Goal: Find specific page/section: Find specific page/section

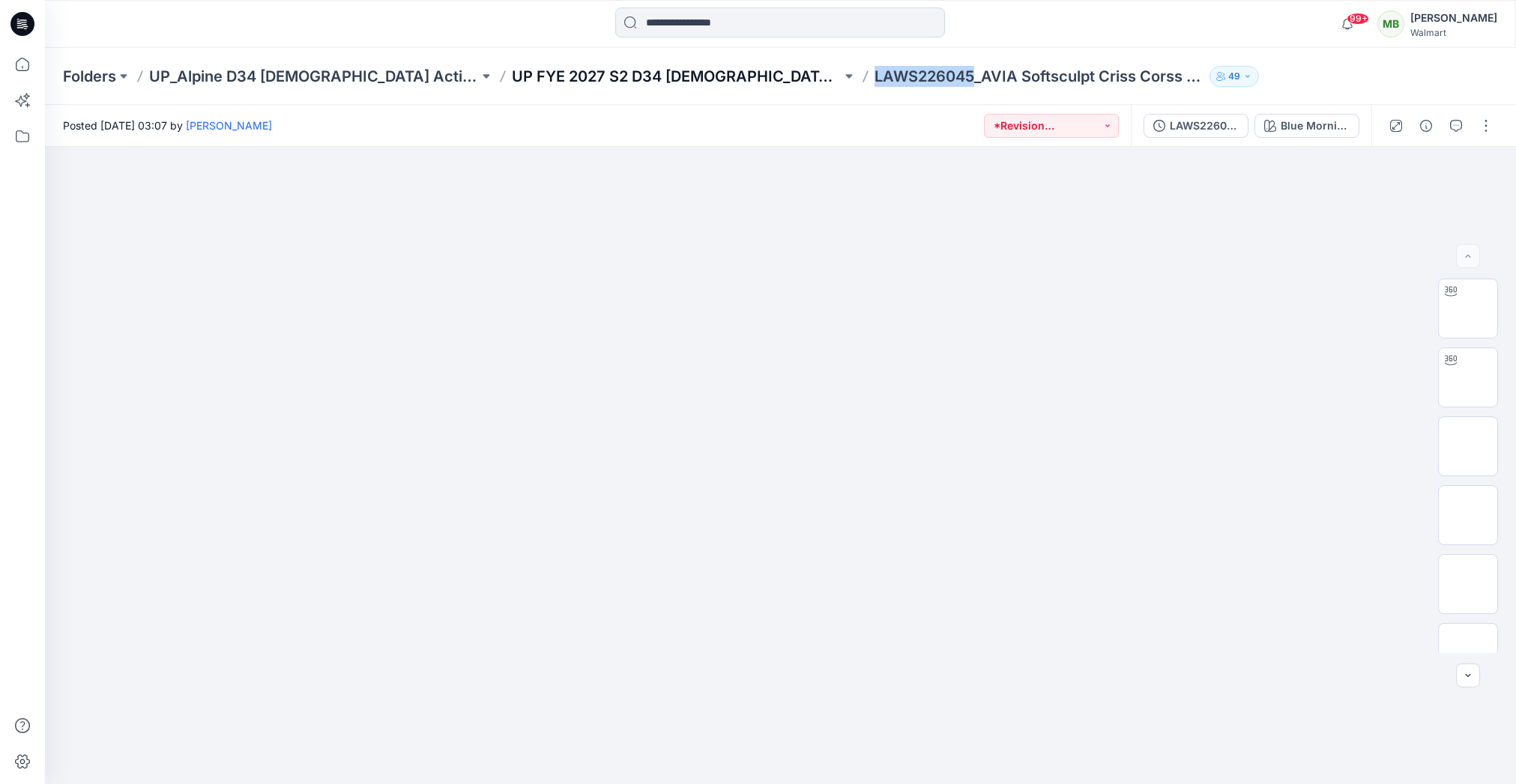
click at [613, 75] on p "UP FYE 2027 S2 D34 [DEMOGRAPHIC_DATA] Active Alpine" at bounding box center [677, 76] width 330 height 21
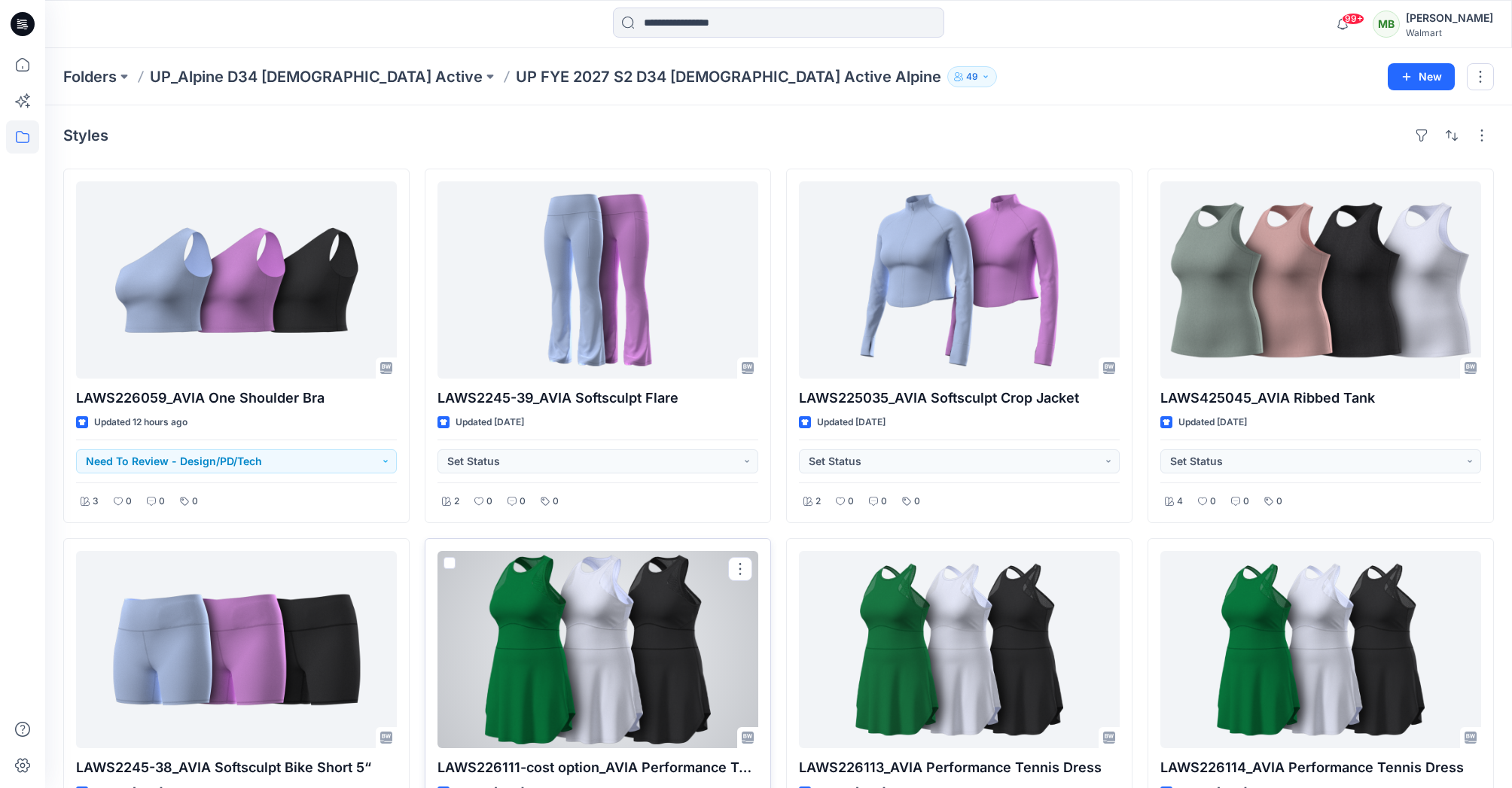
click at [656, 588] on div at bounding box center [598, 649] width 321 height 197
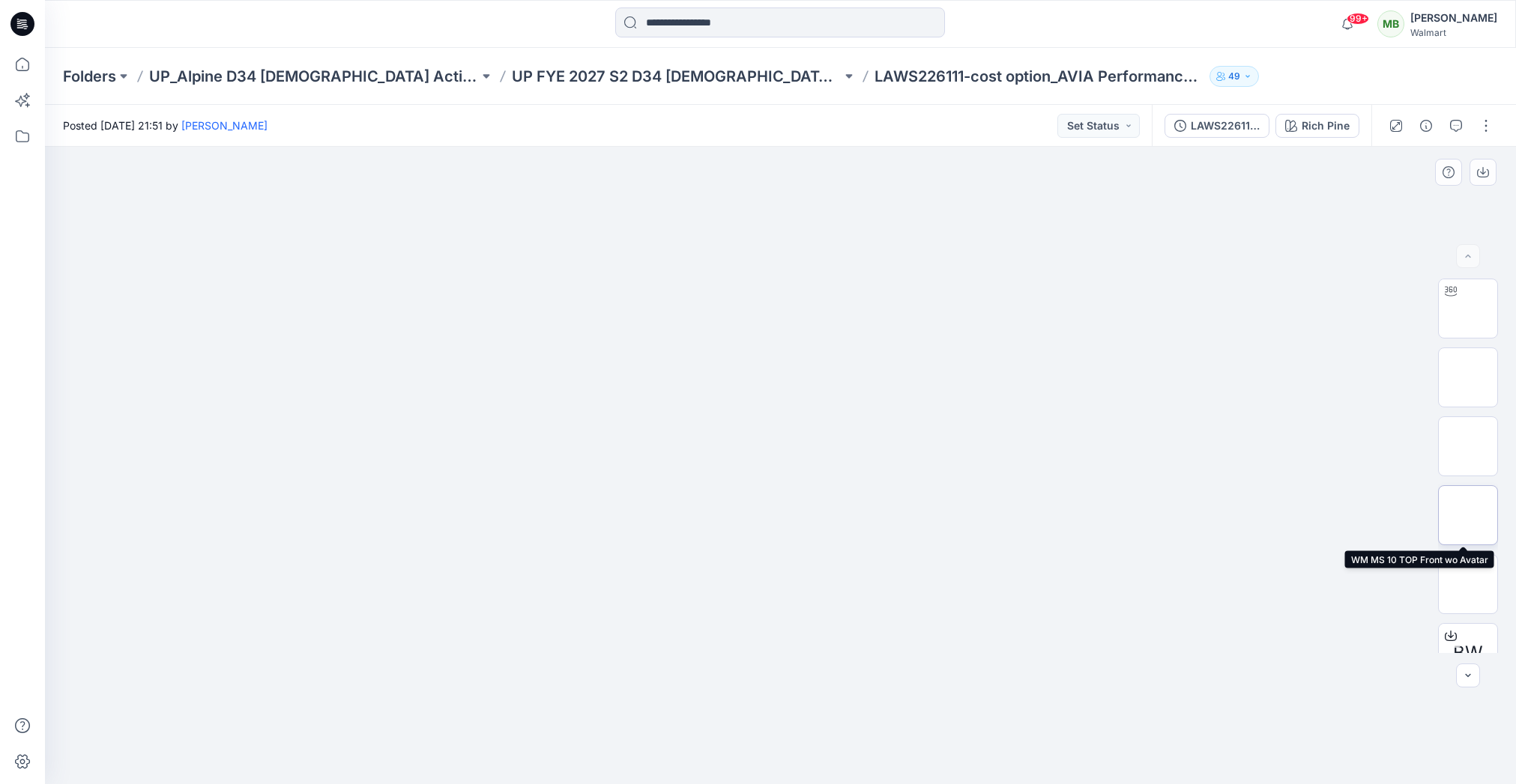
click at [1468, 516] on img at bounding box center [1468, 516] width 0 height 0
click at [1468, 585] on img at bounding box center [1468, 585] width 0 height 0
click at [1311, 129] on div "Rich Pine" at bounding box center [1325, 126] width 48 height 16
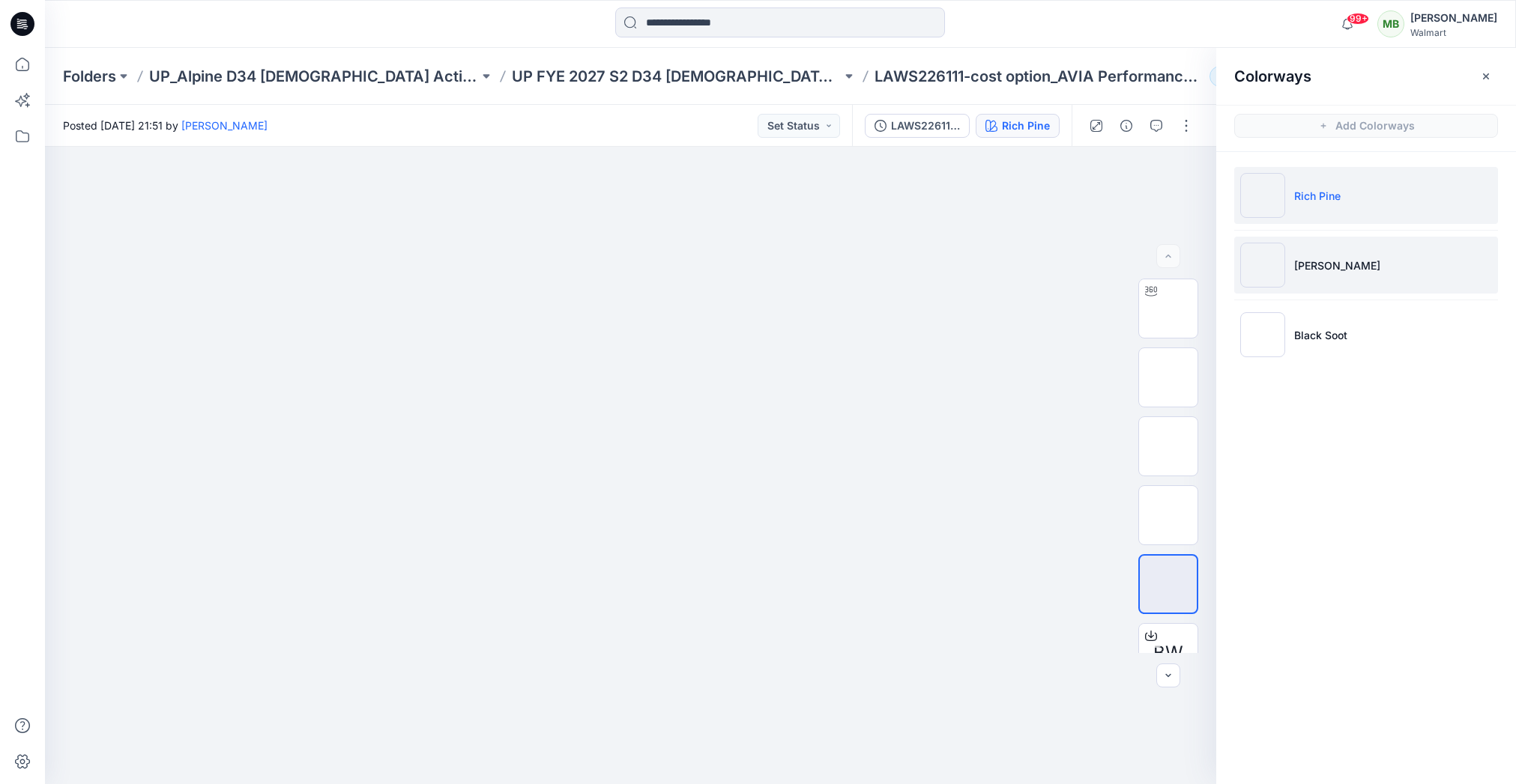
click at [1313, 258] on p "[PERSON_NAME]" at bounding box center [1337, 265] width 86 height 16
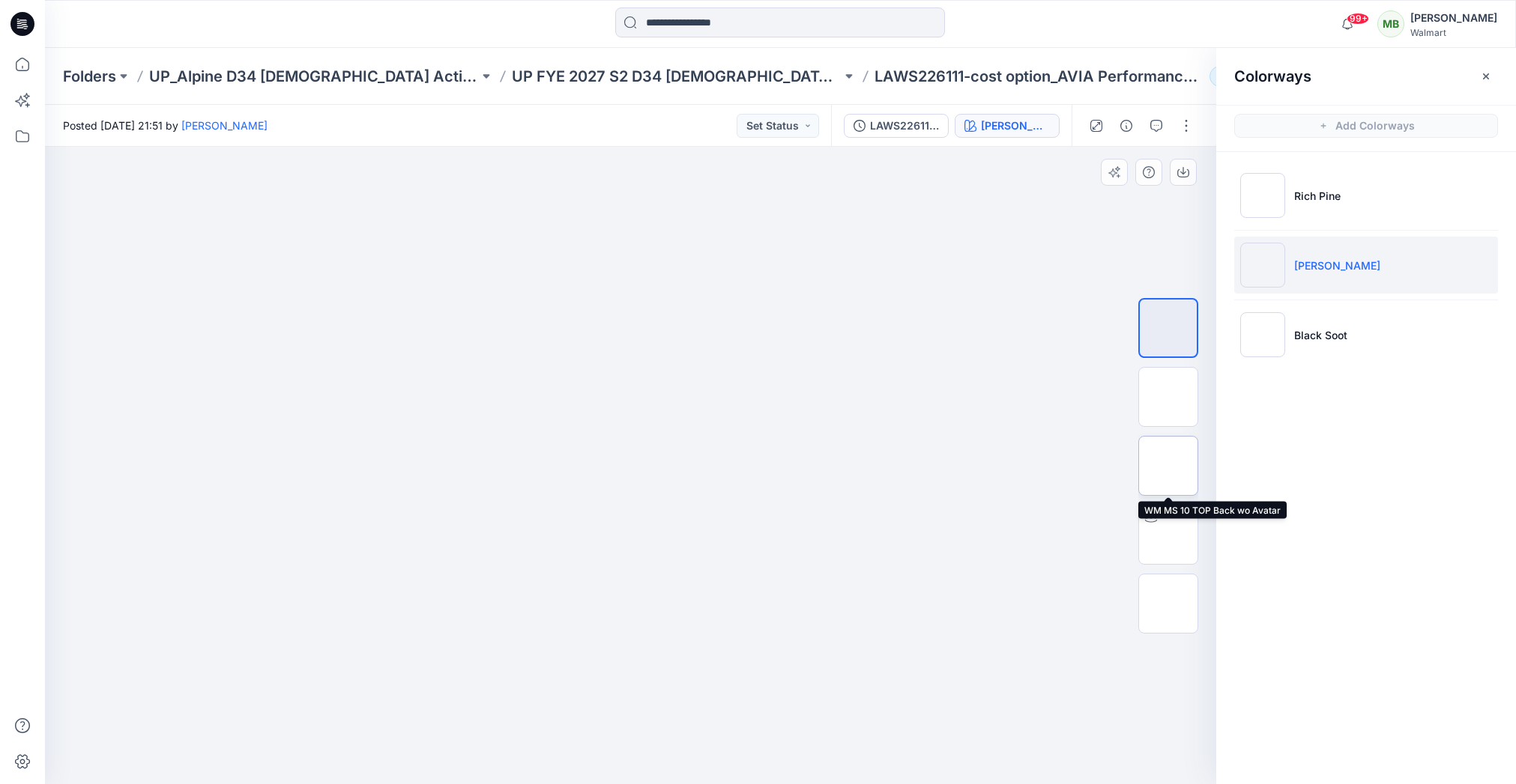
click at [1169, 466] on img at bounding box center [1169, 466] width 0 height 0
